Goal: Task Accomplishment & Management: Complete application form

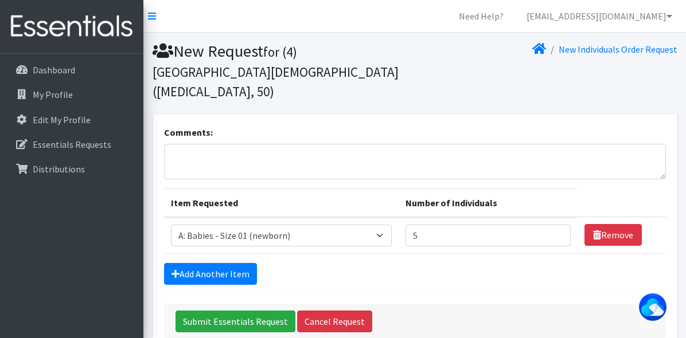
select select "5610"
type input "5"
click at [223, 263] on link "Add Another Item" at bounding box center [210, 274] width 93 height 22
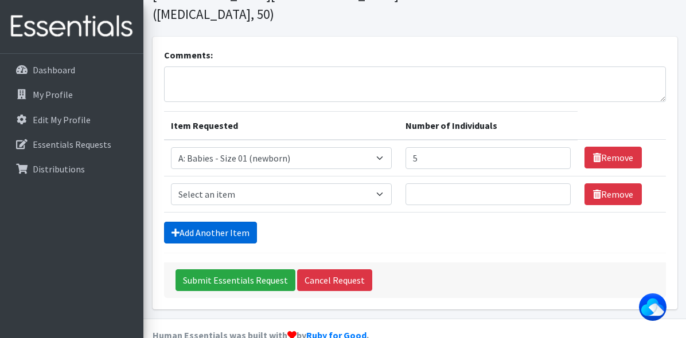
scroll to position [79, 0]
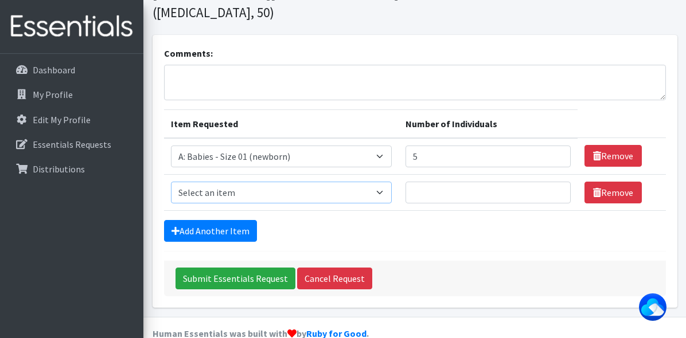
click at [374, 182] on select "Select an item A: Babies - Size 0 (Preemie) A: Babies - Size 01 (newborn) A: Ba…" at bounding box center [281, 193] width 221 height 22
select select "5611"
click at [171, 182] on select "Select an item A: Babies - Size 0 (Preemie) A: Babies - Size 01 (newborn) A: Ba…" at bounding box center [281, 193] width 221 height 22
click at [439, 182] on input "Number of Individuals" at bounding box center [487, 193] width 165 height 22
type input "4"
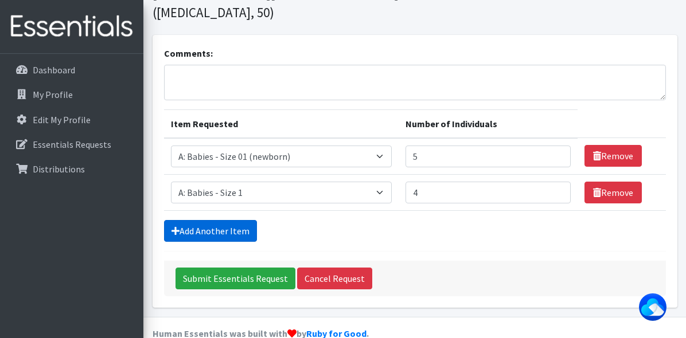
click at [241, 220] on link "Add Another Item" at bounding box center [210, 231] width 93 height 22
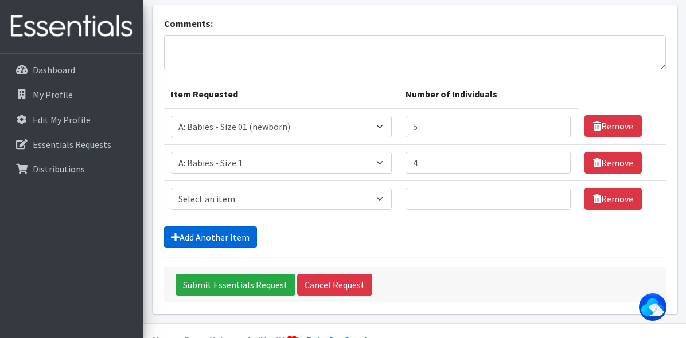
scroll to position [115, 0]
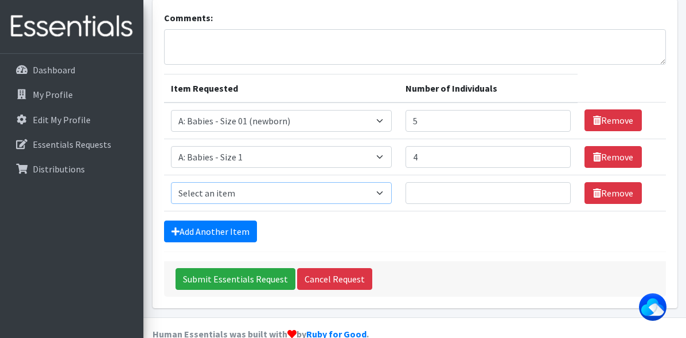
click at [319, 182] on select "Select an item A: Babies - Size 0 (Preemie) A: Babies - Size 01 (newborn) A: Ba…" at bounding box center [281, 193] width 221 height 22
select select "5612"
click at [171, 182] on select "Select an item A: Babies - Size 0 (Preemie) A: Babies - Size 01 (newborn) A: Ba…" at bounding box center [281, 193] width 221 height 22
click at [426, 182] on input "Number of Individuals" at bounding box center [487, 193] width 165 height 22
type input "3"
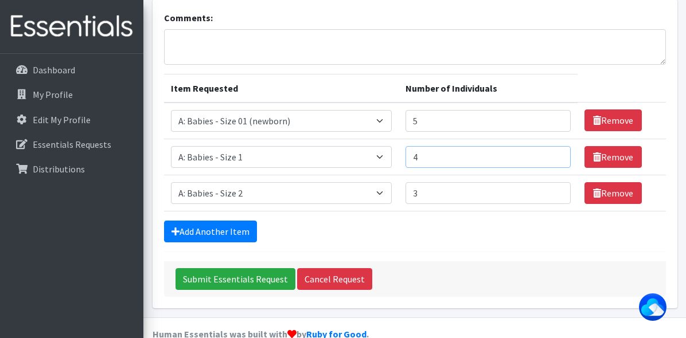
drag, startPoint x: 435, startPoint y: 138, endPoint x: 403, endPoint y: 141, distance: 32.3
click at [403, 141] on td "Number of Individuals 4" at bounding box center [487, 157] width 179 height 36
type input "3"
click at [229, 221] on link "Add Another Item" at bounding box center [210, 232] width 93 height 22
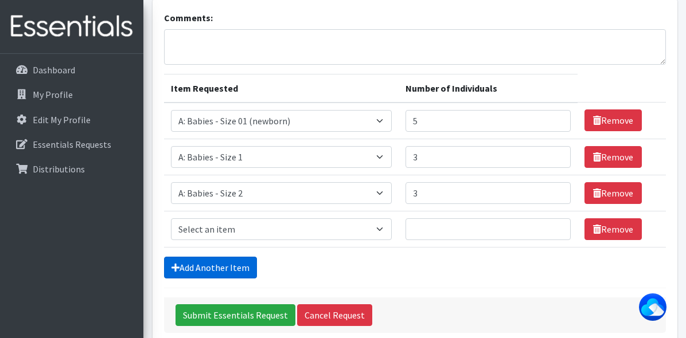
scroll to position [151, 0]
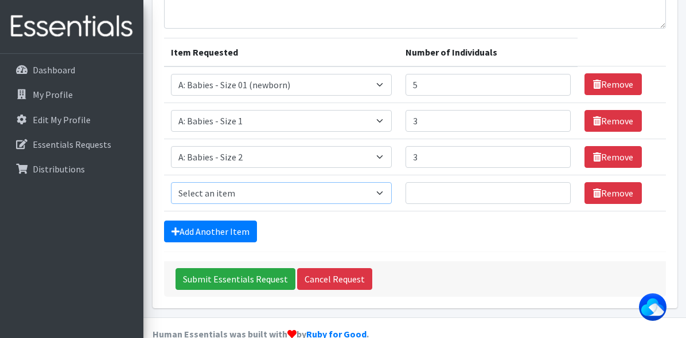
click at [380, 182] on select "Select an item A: Babies - Size 0 (Preemie) A: Babies - Size 01 (newborn) A: Ba…" at bounding box center [281, 193] width 221 height 22
select select "5614"
click at [171, 182] on select "Select an item A: Babies - Size 0 (Preemie) A: Babies - Size 01 (newborn) A: Ba…" at bounding box center [281, 193] width 221 height 22
click at [423, 182] on input "Number of Individuals" at bounding box center [487, 193] width 165 height 22
type input "5"
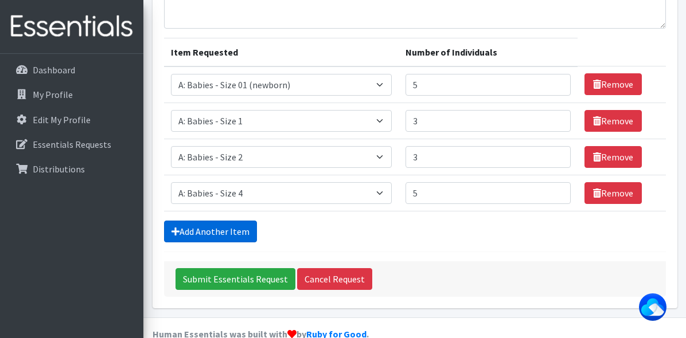
click at [226, 221] on link "Add Another Item" at bounding box center [210, 232] width 93 height 22
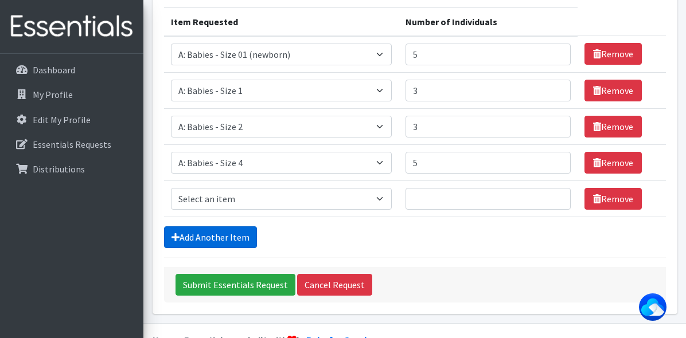
scroll to position [187, 0]
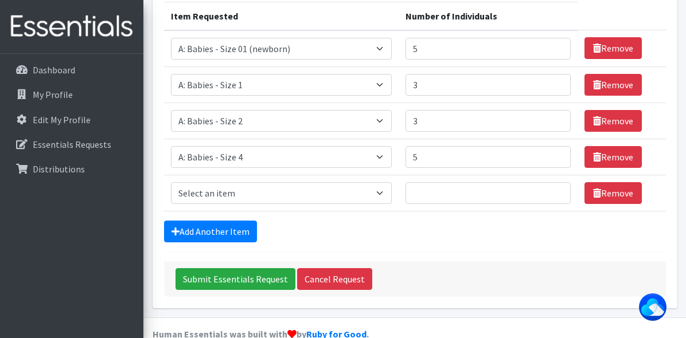
click at [397, 175] on td "Item Requested Select an item A: Babies - Size 0 (Preemie) A: Babies - Size 01 …" at bounding box center [281, 193] width 235 height 36
click at [384, 182] on select "Select an item A: Babies - Size 0 (Preemie) A: Babies - Size 01 (newborn) A: Ba…" at bounding box center [281, 193] width 221 height 22
select select "5616"
click at [171, 182] on select "Select an item A: Babies - Size 0 (Preemie) A: Babies - Size 01 (newborn) A: Ba…" at bounding box center [281, 193] width 221 height 22
click at [425, 182] on input "Number of Individuals" at bounding box center [487, 193] width 165 height 22
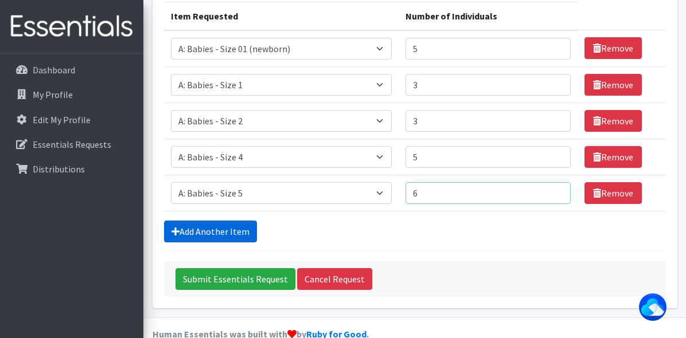
type input "6"
click at [206, 221] on link "Add Another Item" at bounding box center [210, 232] width 93 height 22
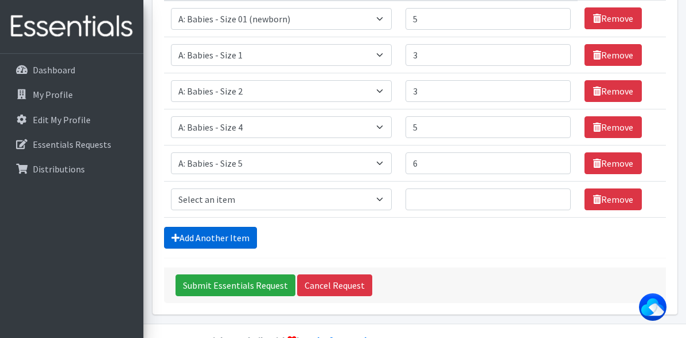
scroll to position [222, 0]
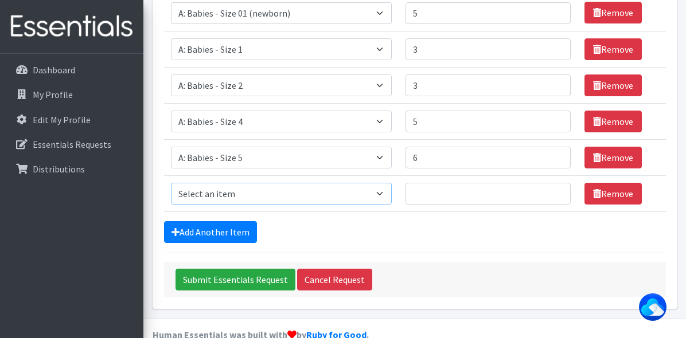
click at [381, 183] on select "Select an item A: Babies - Size 0 (Preemie) A: Babies - Size 01 (newborn) A: Ba…" at bounding box center [281, 194] width 221 height 22
select select "5617"
click at [171, 183] on select "Select an item A: Babies - Size 0 (Preemie) A: Babies - Size 01 (newborn) A: Ba…" at bounding box center [281, 194] width 221 height 22
click at [424, 183] on input "Number of Individuals" at bounding box center [487, 194] width 165 height 22
type input "4"
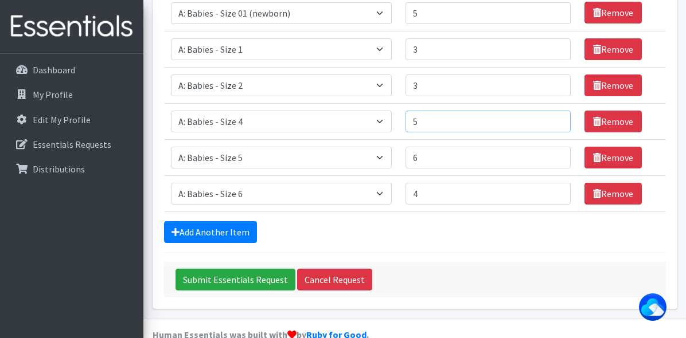
click at [424, 111] on input "5" at bounding box center [487, 122] width 165 height 22
type input "6"
click at [223, 221] on link "Add Another Item" at bounding box center [210, 232] width 93 height 22
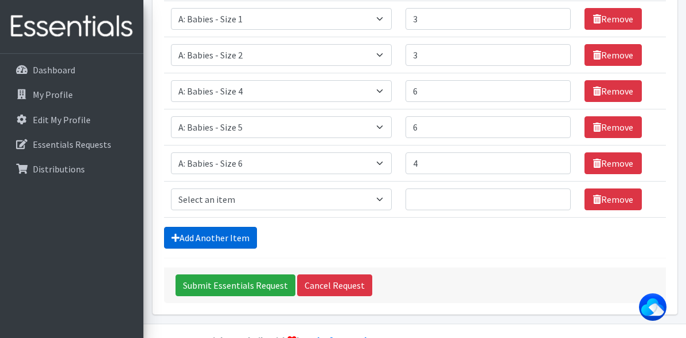
scroll to position [259, 0]
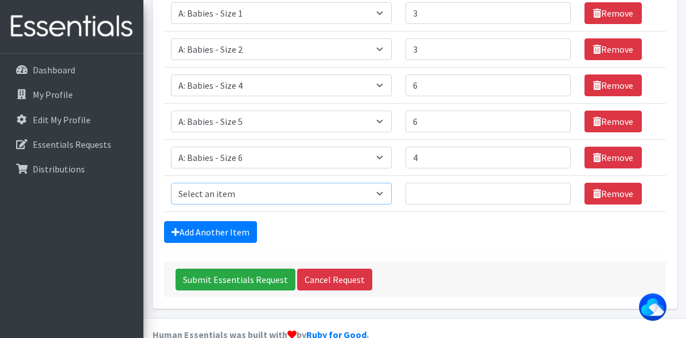
click at [254, 183] on select "Select an item A: Babies - Size 0 (Preemie) A: Babies - Size 01 (newborn) A: Ba…" at bounding box center [281, 194] width 221 height 22
select select "8888"
click at [171, 183] on select "Select an item A: Babies - Size 0 (Preemie) A: Babies - Size 01 (newborn) A: Ba…" at bounding box center [281, 194] width 221 height 22
click at [422, 183] on input "Number of Individuals" at bounding box center [487, 194] width 165 height 22
type input "1"
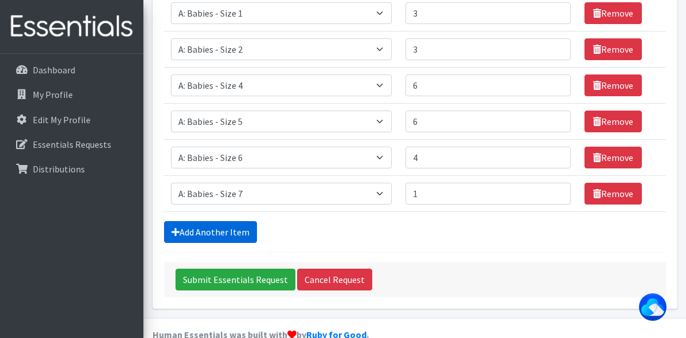
click at [226, 221] on link "Add Another Item" at bounding box center [210, 232] width 93 height 22
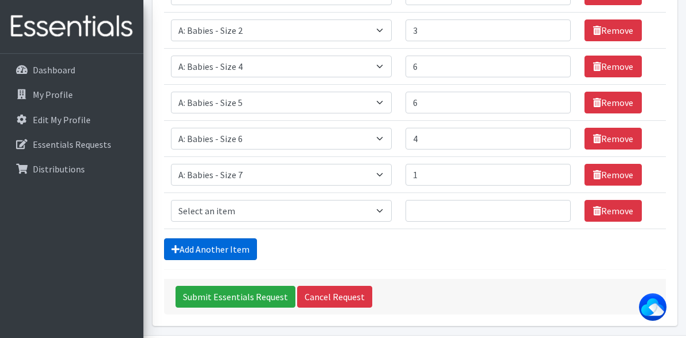
scroll to position [295, 0]
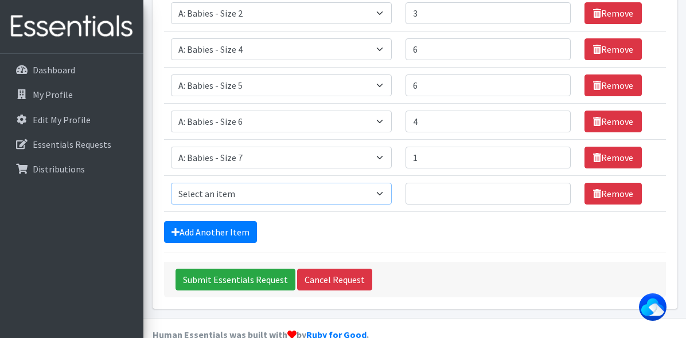
click at [381, 183] on select "Select an item A: Babies - Size 0 (Preemie) A: Babies - Size 01 (newborn) A: Ba…" at bounding box center [281, 194] width 221 height 22
select select "5598"
click at [171, 183] on select "Select an item A: Babies - Size 0 (Preemie) A: Babies - Size 01 (newborn) A: Ba…" at bounding box center [281, 194] width 221 height 22
click at [429, 183] on input "Number of Individuals" at bounding box center [487, 194] width 165 height 22
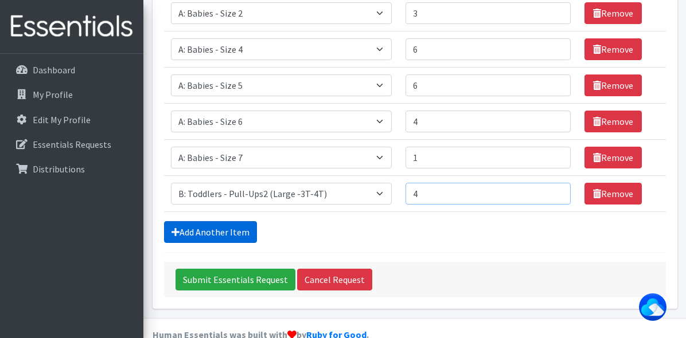
type input "4"
click at [210, 221] on link "Add Another Item" at bounding box center [210, 232] width 93 height 22
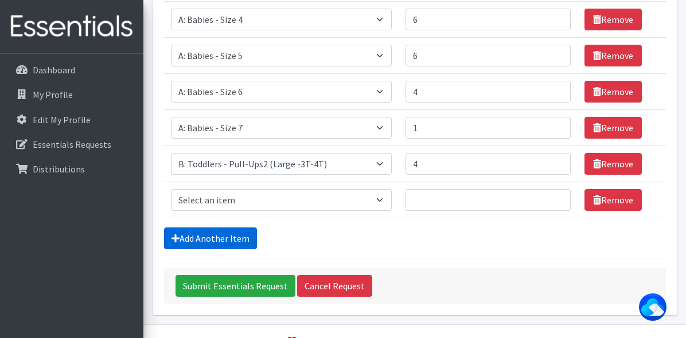
scroll to position [330, 0]
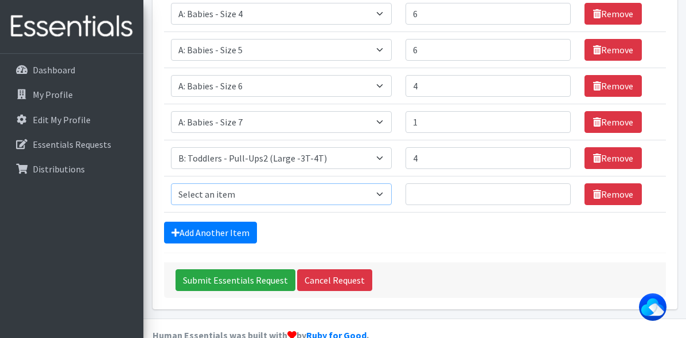
click at [319, 183] on select "Select an item A: Babies - Size 0 (Preemie) A: Babies - Size 01 (newborn) A: Ba…" at bounding box center [281, 194] width 221 height 22
select select "5599"
click at [171, 183] on select "Select an item A: Babies - Size 0 (Preemie) A: Babies - Size 01 (newborn) A: Ba…" at bounding box center [281, 194] width 221 height 22
click at [425, 183] on input "Number of Individuals" at bounding box center [487, 194] width 165 height 22
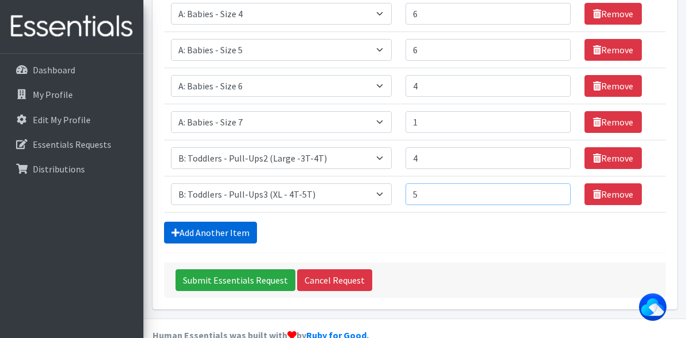
type input "5"
click at [237, 222] on link "Add Another Item" at bounding box center [210, 233] width 93 height 22
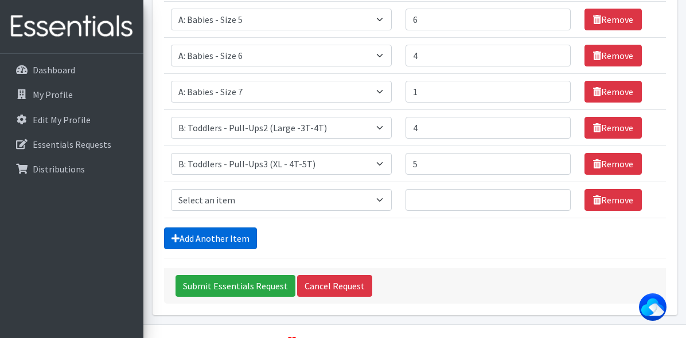
scroll to position [366, 0]
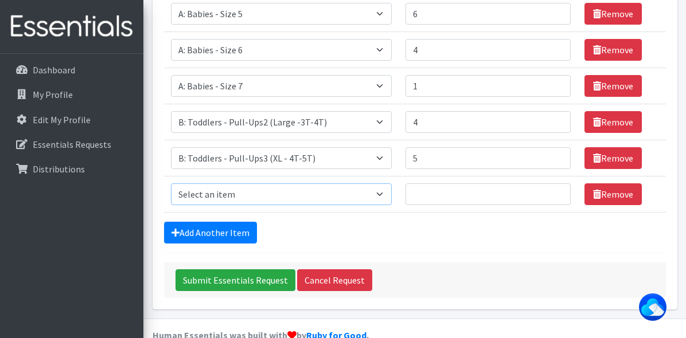
drag, startPoint x: 386, startPoint y: 171, endPoint x: 381, endPoint y: 175, distance: 6.1
click at [386, 183] on select "Select an item A: Babies - Size 0 (Preemie) A: Babies - Size 01 (newborn) A: Ba…" at bounding box center [281, 194] width 221 height 22
select select "8889"
click at [171, 183] on select "Select an item A: Babies - Size 0 (Preemie) A: Babies - Size 01 (newborn) A: Ba…" at bounding box center [281, 194] width 221 height 22
click at [430, 183] on input "Number of Individuals" at bounding box center [487, 194] width 165 height 22
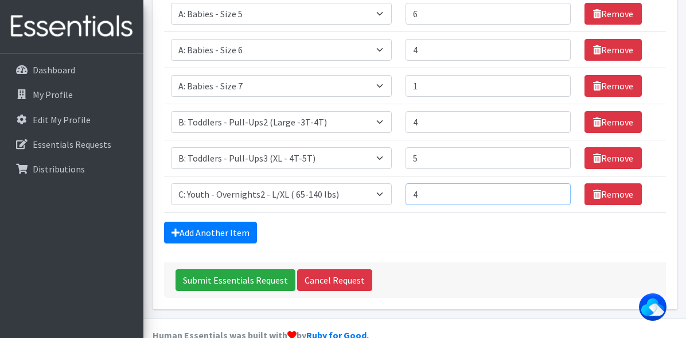
type input "4"
click at [471, 263] on div "Submit Essentials Request Cancel Request" at bounding box center [415, 281] width 502 height 36
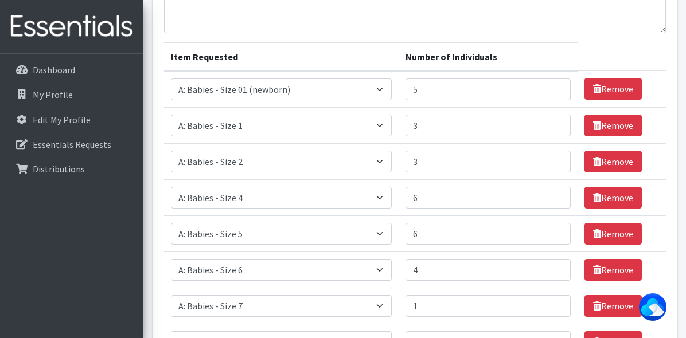
scroll to position [137, 0]
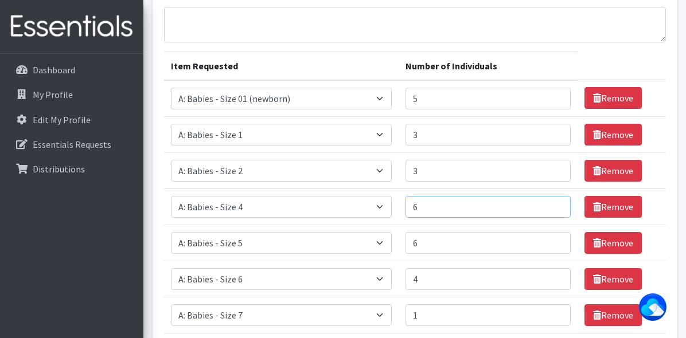
drag, startPoint x: 423, startPoint y: 186, endPoint x: 415, endPoint y: 190, distance: 8.2
click at [415, 196] on input "6" at bounding box center [487, 207] width 165 height 22
type input "7"
drag, startPoint x: 439, startPoint y: 219, endPoint x: 416, endPoint y: 228, distance: 24.7
click at [416, 232] on input "6" at bounding box center [487, 243] width 165 height 22
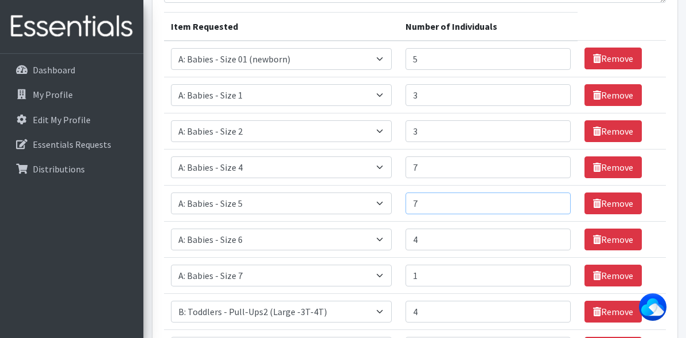
scroll to position [194, 0]
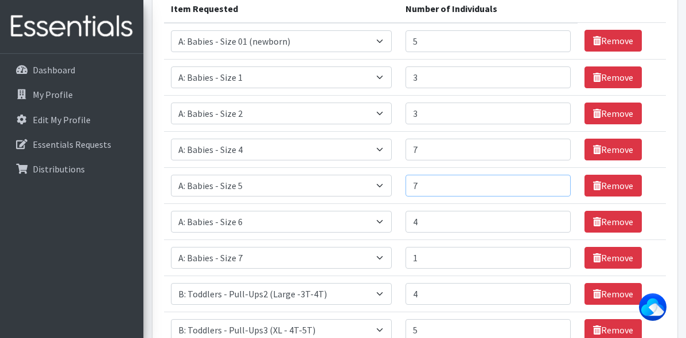
type input "7"
drag, startPoint x: 424, startPoint y: 239, endPoint x: 405, endPoint y: 247, distance: 20.6
click at [405, 247] on td "Number of Individuals 1" at bounding box center [487, 258] width 179 height 36
type input "2"
drag, startPoint x: 431, startPoint y: 271, endPoint x: 409, endPoint y: 275, distance: 22.1
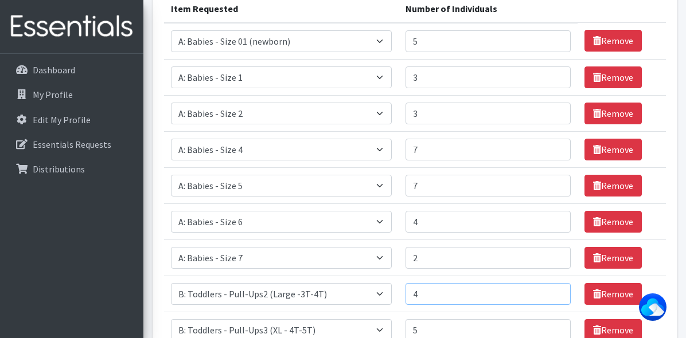
click at [409, 283] on input "4" at bounding box center [487, 294] width 165 height 22
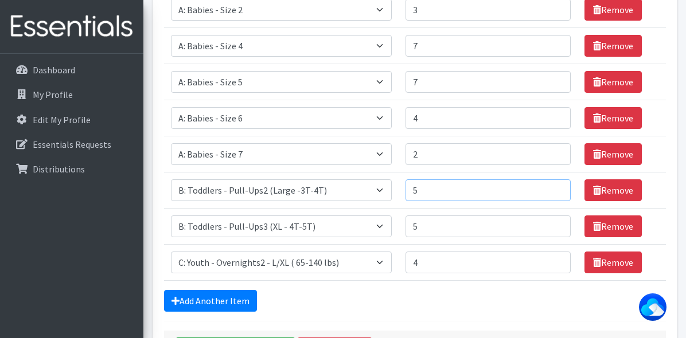
scroll to position [309, 0]
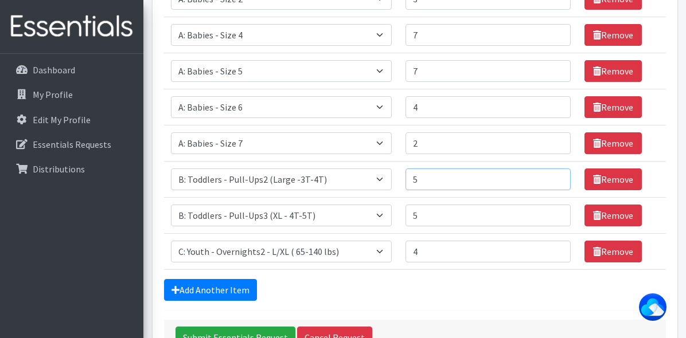
type input "5"
drag, startPoint x: 424, startPoint y: 222, endPoint x: 407, endPoint y: 227, distance: 18.0
click at [407, 233] on td "Number of Individuals 4" at bounding box center [487, 251] width 179 height 36
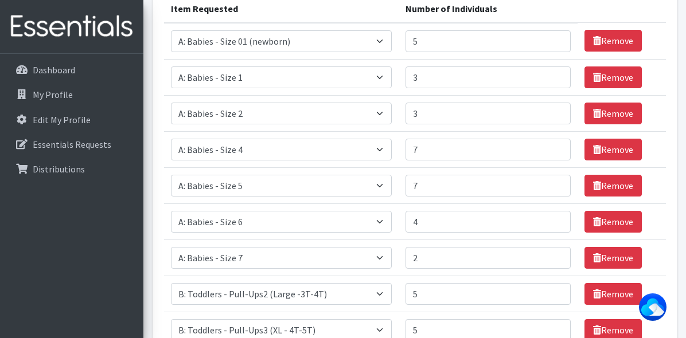
scroll to position [137, 0]
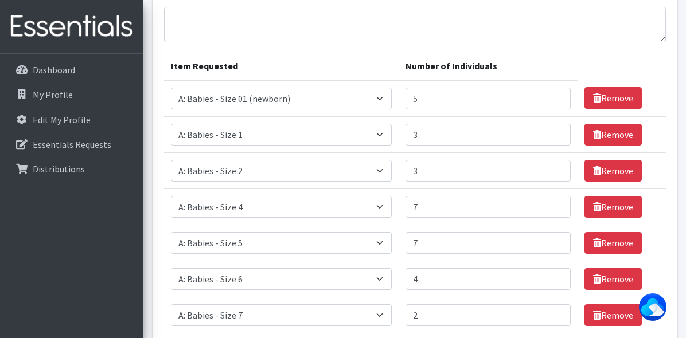
type input "5"
drag, startPoint x: 422, startPoint y: 151, endPoint x: 411, endPoint y: 148, distance: 11.4
click at [412, 160] on input "3" at bounding box center [487, 171] width 165 height 22
type input "4"
click at [642, 200] on td "Remove" at bounding box center [621, 207] width 88 height 36
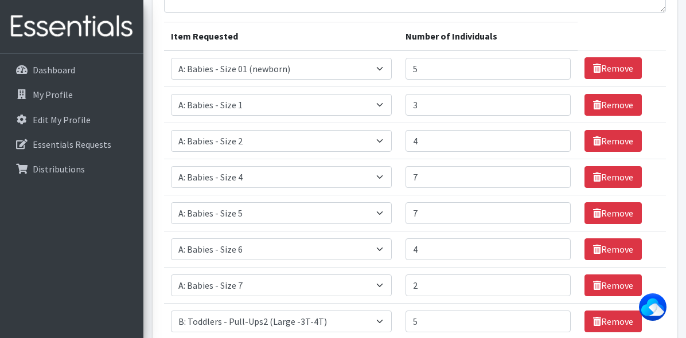
scroll to position [149, 0]
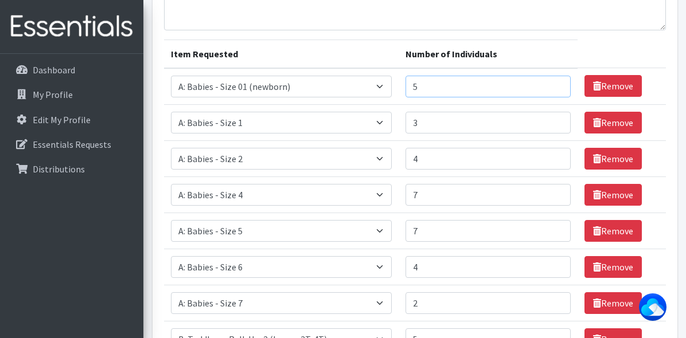
drag, startPoint x: 424, startPoint y: 63, endPoint x: 412, endPoint y: 68, distance: 12.9
click at [412, 76] on input "5" at bounding box center [487, 87] width 165 height 22
drag, startPoint x: 418, startPoint y: 71, endPoint x: 423, endPoint y: 66, distance: 6.5
click at [423, 76] on input "5" at bounding box center [487, 87] width 165 height 22
type input "6"
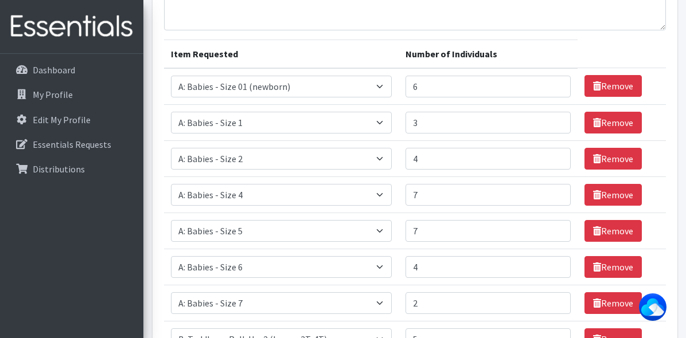
click at [463, 140] on td "Number of Individuals 4" at bounding box center [487, 158] width 179 height 36
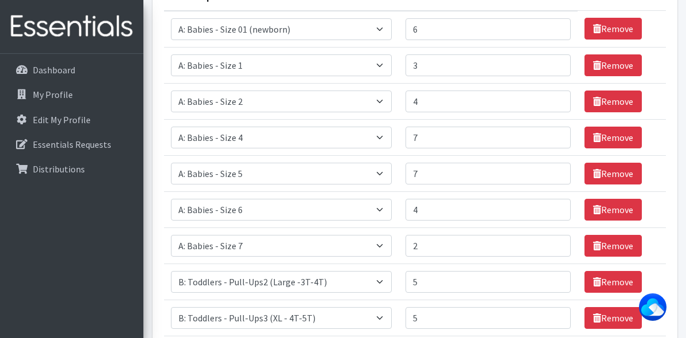
scroll to position [264, 0]
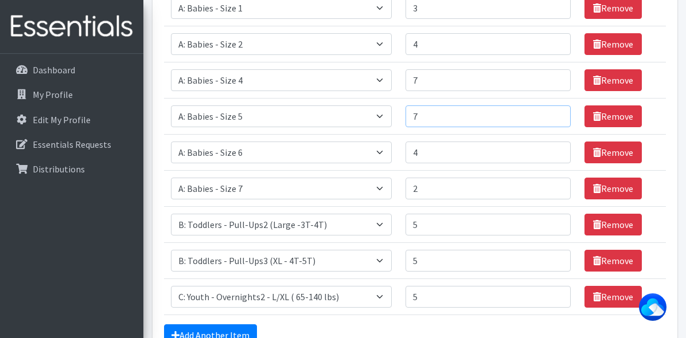
drag, startPoint x: 427, startPoint y: 94, endPoint x: 407, endPoint y: 99, distance: 20.2
click at [407, 99] on td "Number of Individuals 7" at bounding box center [487, 116] width 179 height 36
type input "8"
drag, startPoint x: 422, startPoint y: 60, endPoint x: 411, endPoint y: 60, distance: 10.9
click at [411, 69] on input "7" at bounding box center [487, 80] width 165 height 22
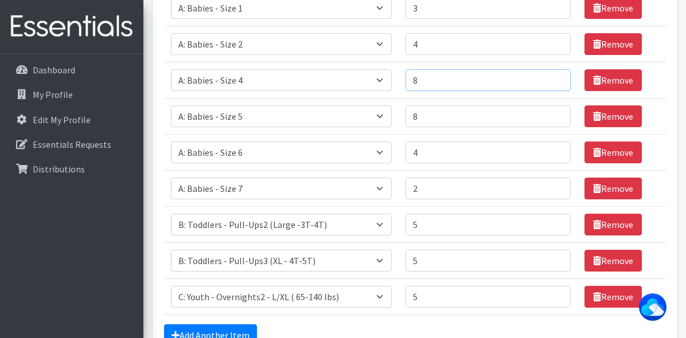
type input "8"
click at [507, 178] on input "2" at bounding box center [487, 189] width 165 height 22
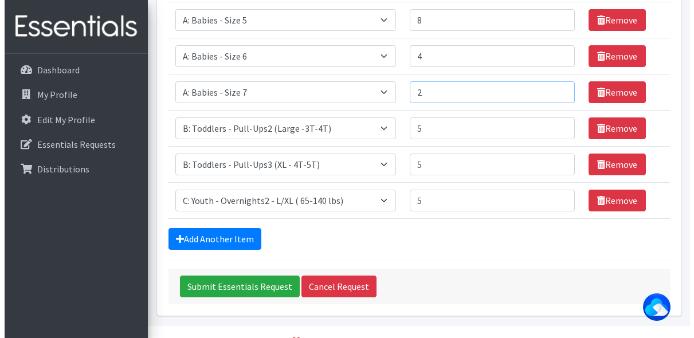
scroll to position [366, 0]
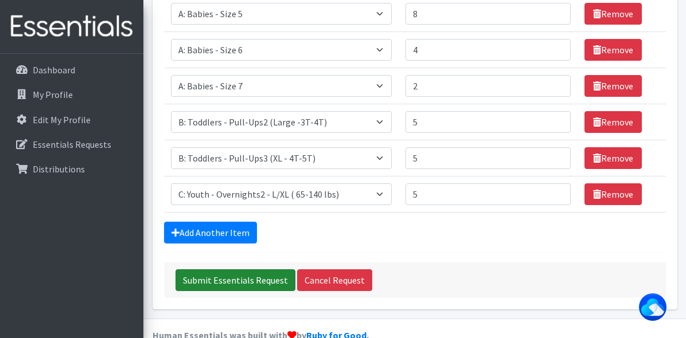
click at [247, 269] on input "Submit Essentials Request" at bounding box center [235, 280] width 120 height 22
click at [238, 269] on input "Submit Essentials Request" at bounding box center [235, 280] width 120 height 22
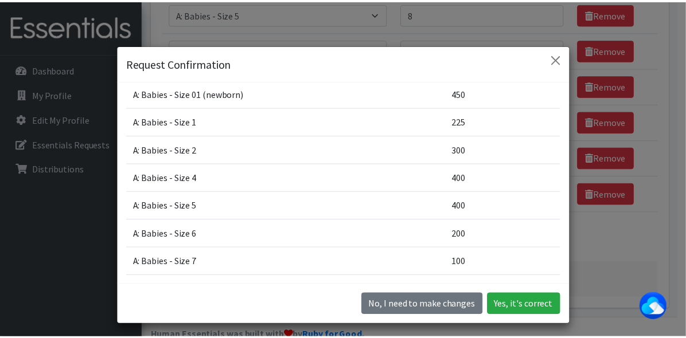
scroll to position [57, 0]
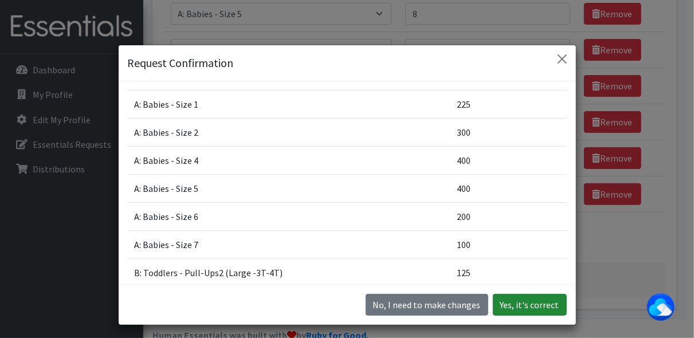
click at [521, 298] on button "Yes, it's correct" at bounding box center [530, 305] width 74 height 22
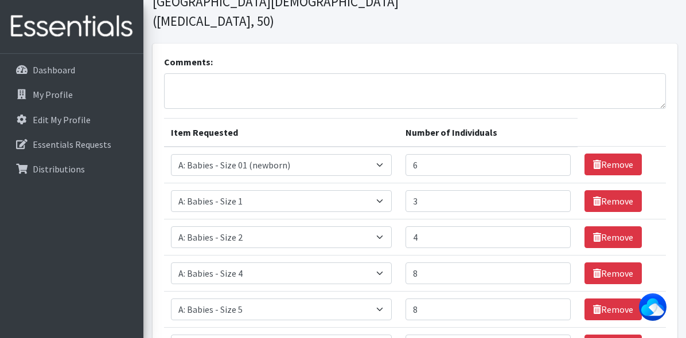
scroll to position [0, 0]
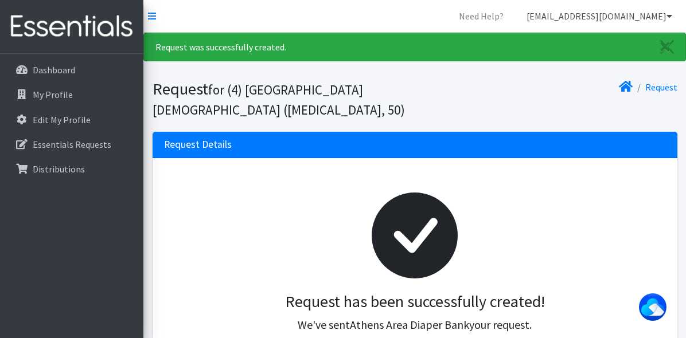
click at [663, 14] on link "[EMAIL_ADDRESS][DOMAIN_NAME]" at bounding box center [599, 16] width 164 height 23
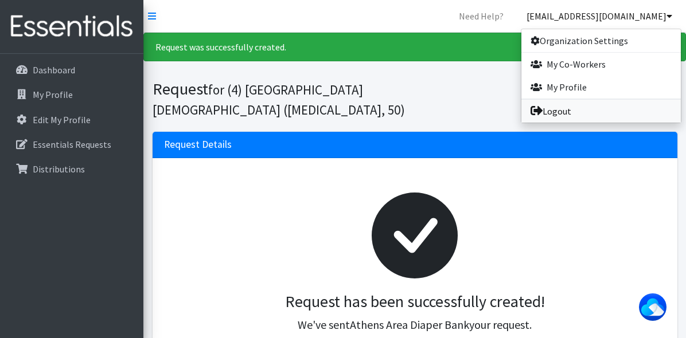
click at [567, 106] on link "Logout" at bounding box center [600, 111] width 159 height 23
